Goal: Task Accomplishment & Management: Complete application form

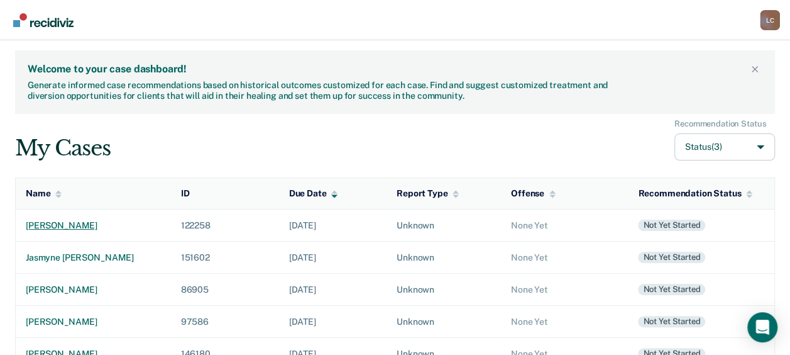
click at [109, 223] on div "[PERSON_NAME]" at bounding box center [93, 225] width 135 height 11
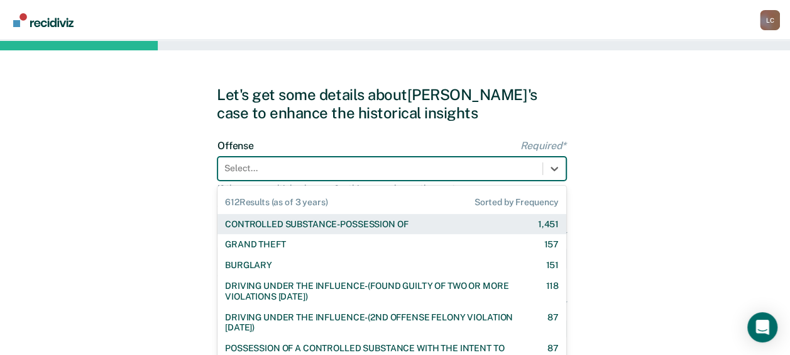
scroll to position [50, 0]
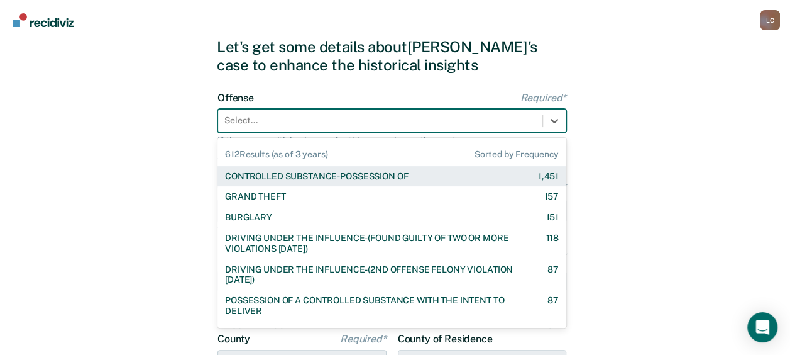
click at [238, 133] on div "612 results available. Use Up and Down to choose options, press Enter to select…" at bounding box center [392, 121] width 349 height 24
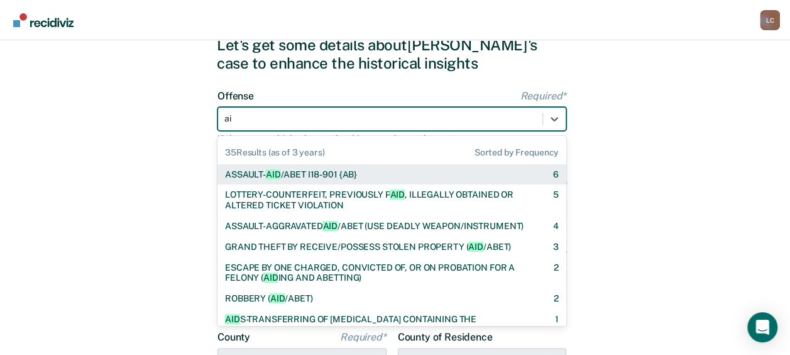
type input "a"
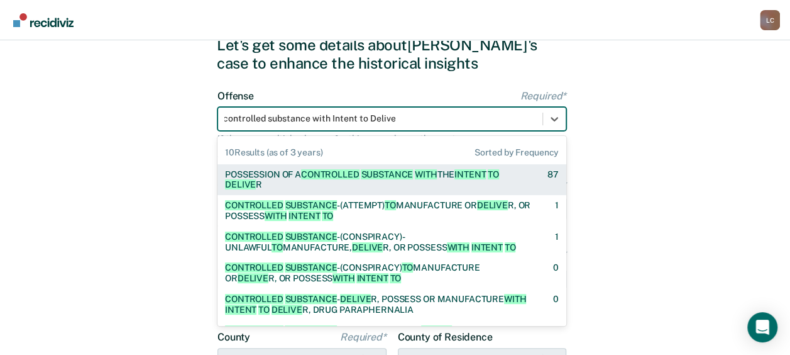
scroll to position [0, 2]
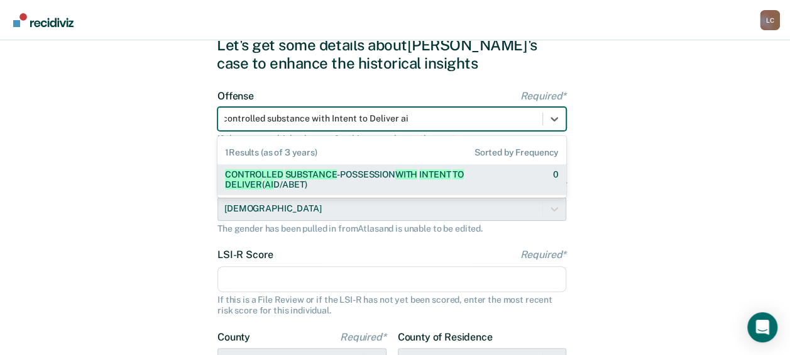
type input "controlled substance with Intent to Deliver aid"
click at [262, 179] on span "DELIVER" at bounding box center [243, 184] width 37 height 10
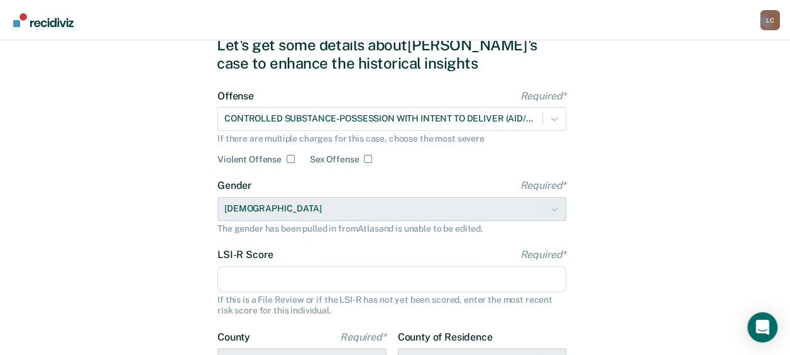
click at [324, 273] on input "LSI-R Score Required*" at bounding box center [392, 279] width 349 height 26
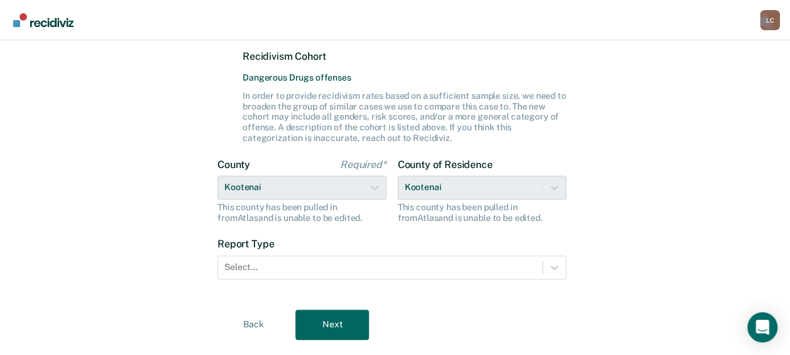
scroll to position [332, 0]
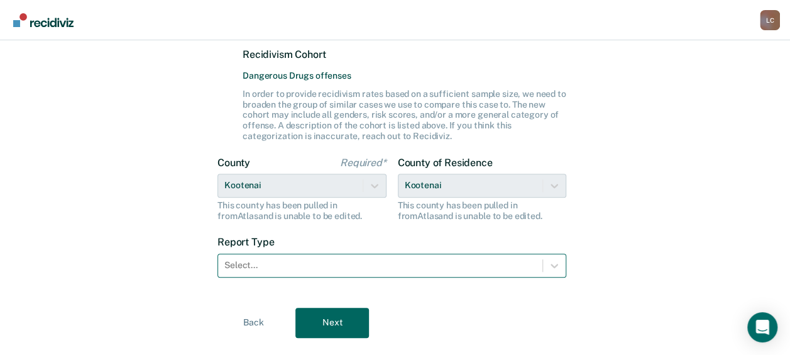
type input "23"
click at [529, 260] on div at bounding box center [380, 264] width 312 height 13
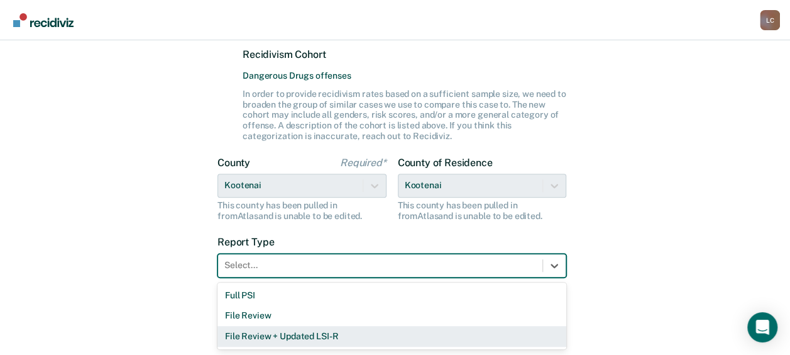
click at [419, 330] on div "File Review + Updated LSI-R" at bounding box center [392, 336] width 349 height 21
click at [419, 330] on div "Back Next" at bounding box center [395, 322] width 356 height 30
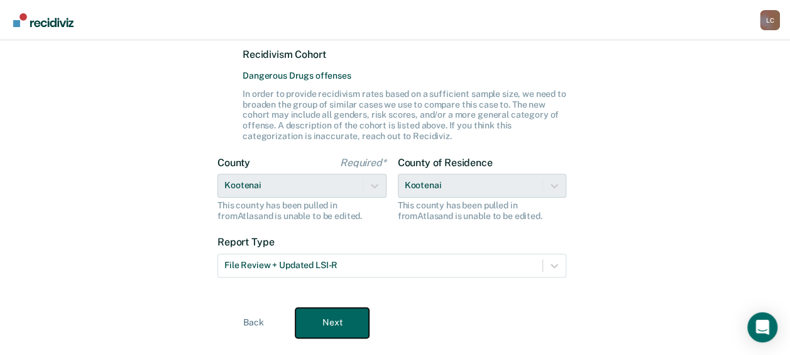
click at [341, 319] on button "Next" at bounding box center [332, 322] width 74 height 30
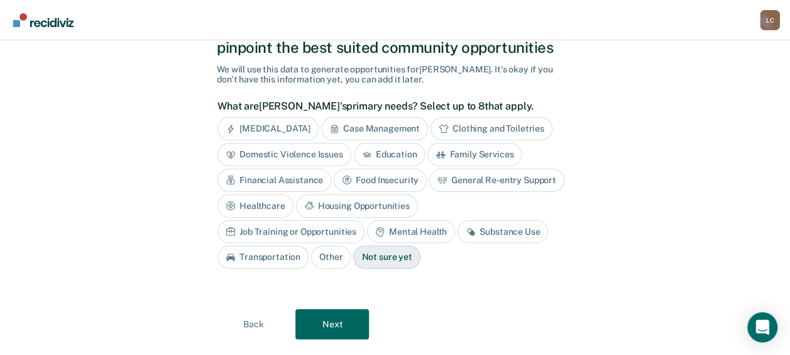
click at [353, 248] on div "Not sure yet" at bounding box center [386, 256] width 67 height 23
click at [353, 255] on div "Not sure yet" at bounding box center [386, 256] width 67 height 23
click at [327, 324] on button "Next" at bounding box center [332, 324] width 74 height 30
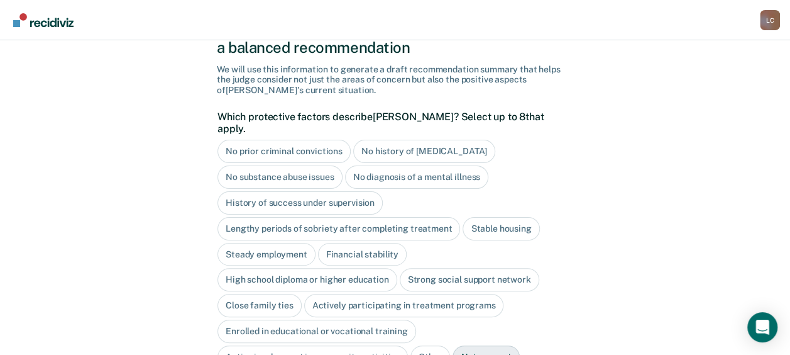
scroll to position [151, 0]
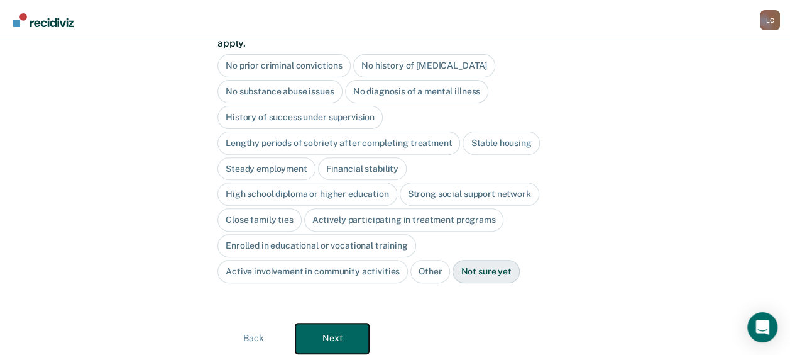
click at [327, 324] on button "Next" at bounding box center [332, 338] width 74 height 30
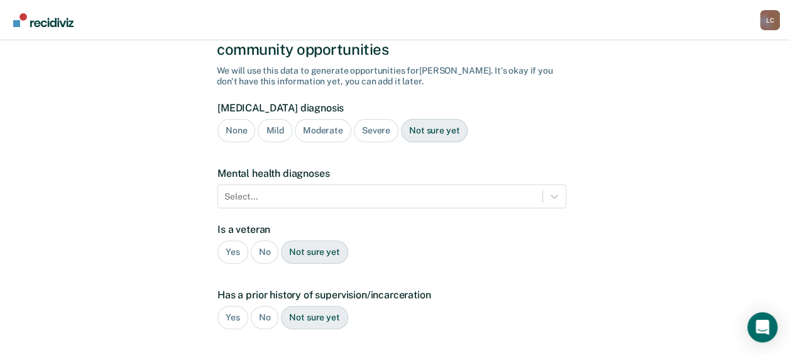
scroll to position [0, 0]
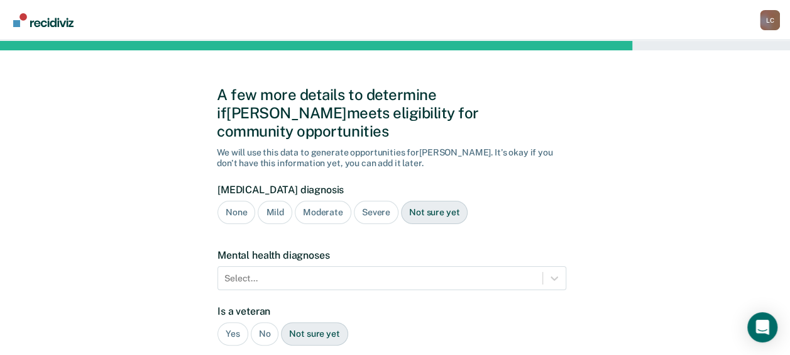
click at [239, 201] on div "None" at bounding box center [237, 212] width 38 height 23
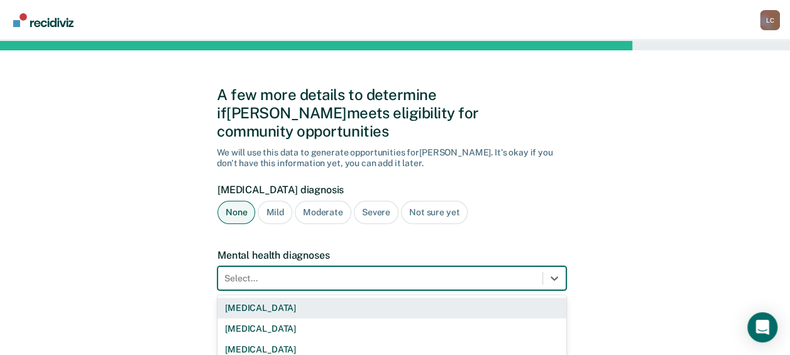
scroll to position [116, 0]
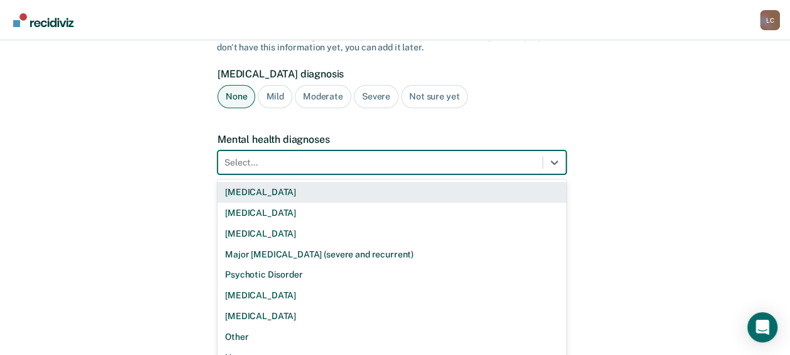
click at [296, 174] on div "9 results available. Use Up and Down to choose options, press Enter to select t…" at bounding box center [392, 162] width 349 height 24
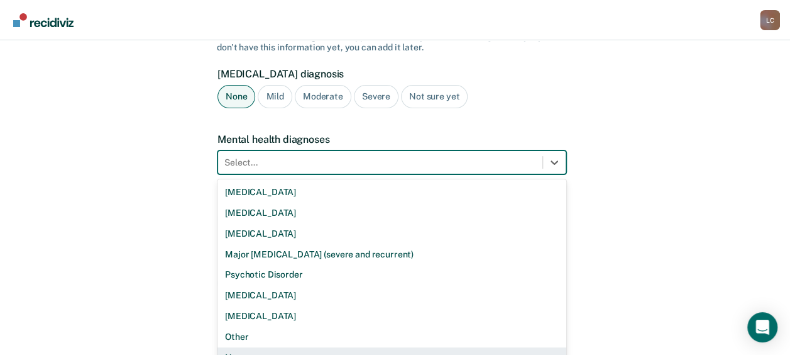
click at [273, 347] on div "None" at bounding box center [392, 357] width 349 height 21
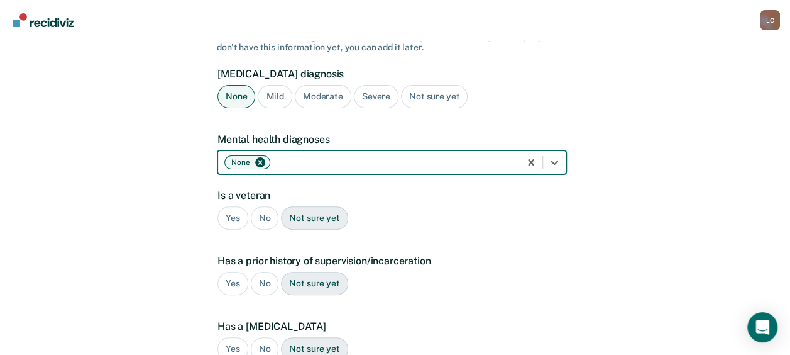
click at [229, 272] on div "Yes" at bounding box center [233, 283] width 31 height 23
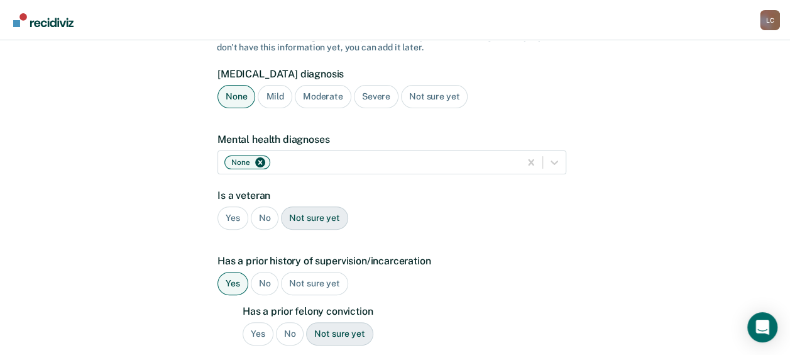
click at [260, 322] on div "Yes" at bounding box center [258, 333] width 31 height 23
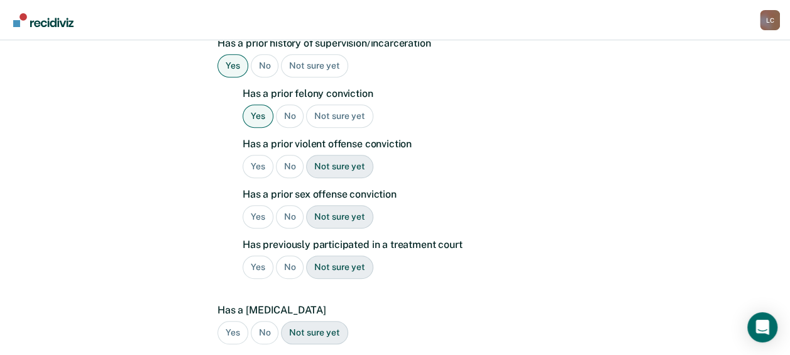
scroll to position [351, 0]
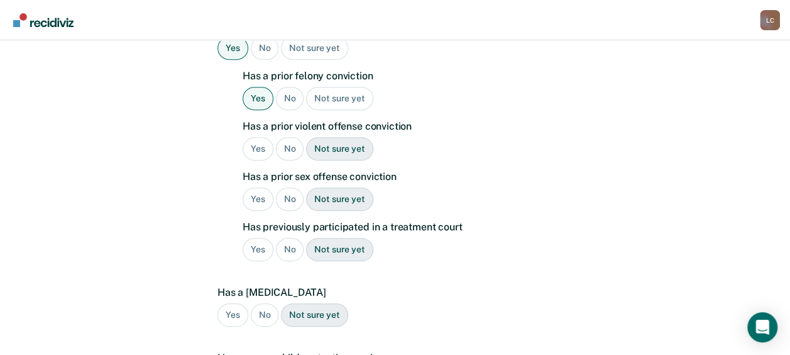
click at [288, 137] on div "No" at bounding box center [290, 148] width 28 height 23
click at [285, 187] on div "No" at bounding box center [290, 198] width 28 height 23
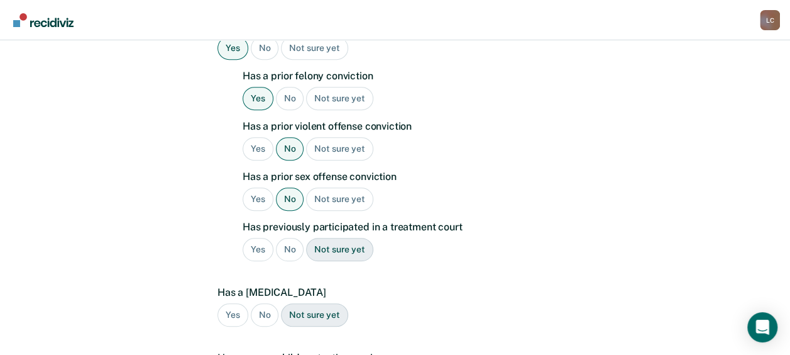
click at [284, 238] on div "No" at bounding box center [290, 249] width 28 height 23
click at [262, 303] on div "No" at bounding box center [265, 314] width 28 height 23
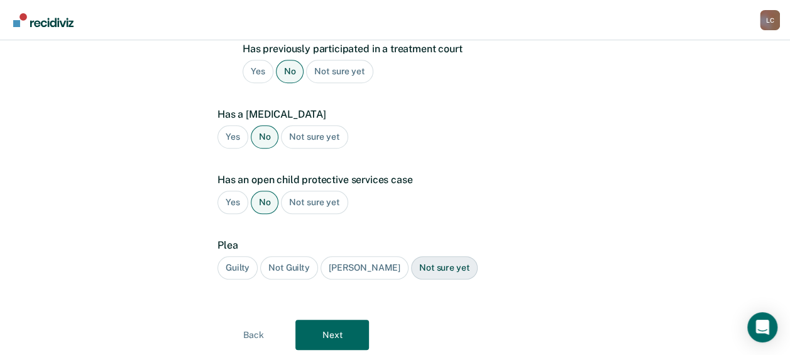
scroll to position [546, 0]
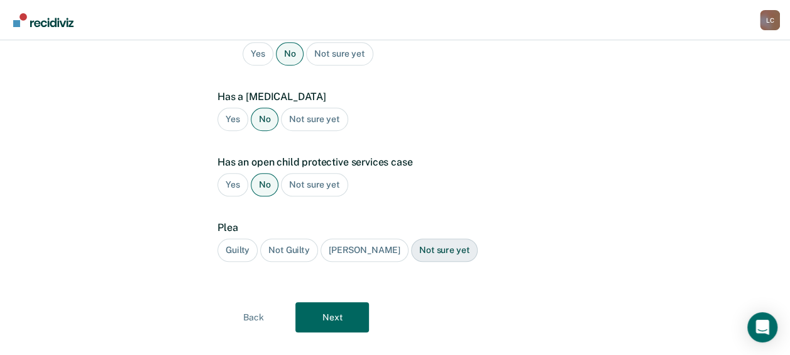
click at [245, 238] on div "Guilty" at bounding box center [238, 249] width 40 height 23
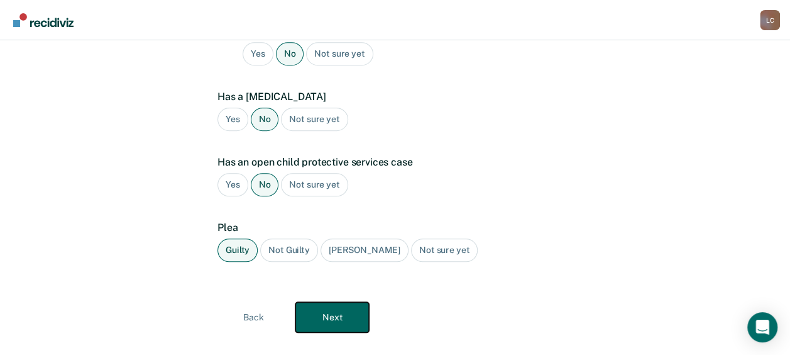
click at [353, 302] on button "Next" at bounding box center [332, 317] width 74 height 30
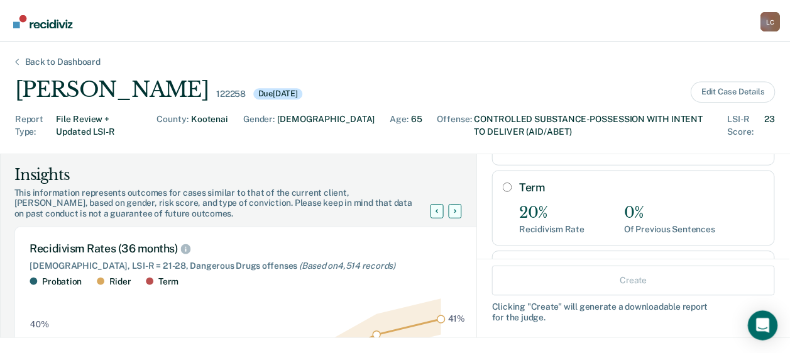
scroll to position [216, 0]
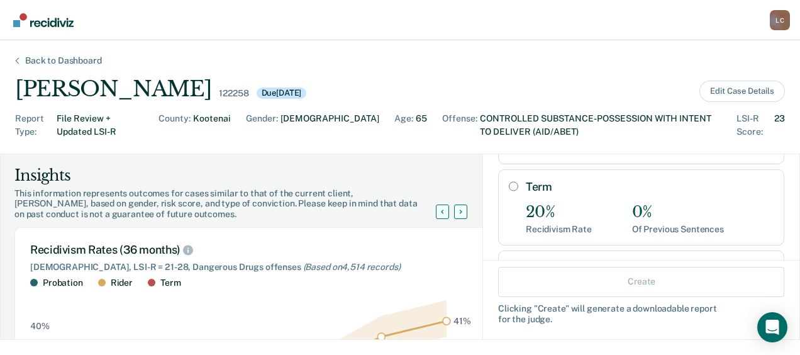
click at [509, 181] on input "Term" at bounding box center [513, 186] width 9 height 10
radio input "true"
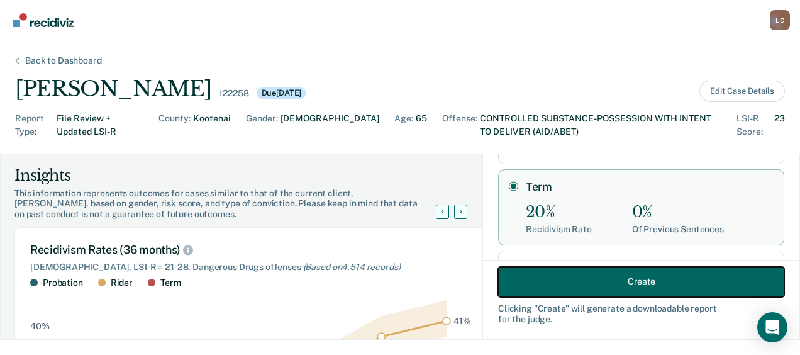
click at [653, 277] on button "Create" at bounding box center [641, 281] width 286 height 30
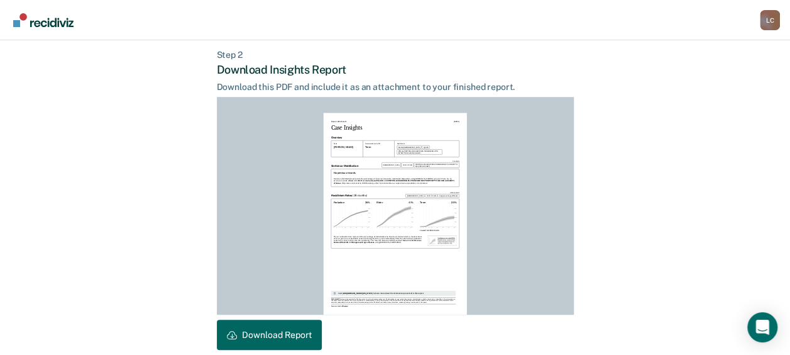
scroll to position [362, 0]
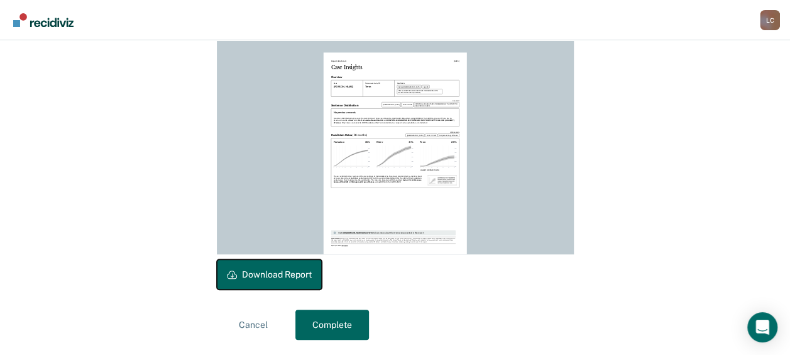
click at [290, 270] on button "Download Report" at bounding box center [269, 274] width 105 height 30
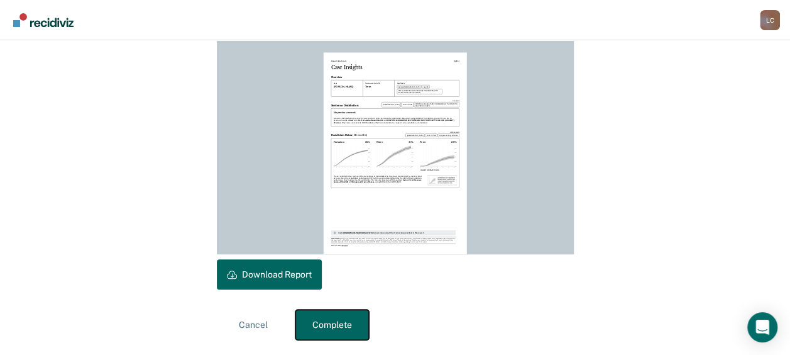
click at [328, 327] on button "Complete" at bounding box center [332, 324] width 74 height 30
